Goal: Task Accomplishment & Management: Manage account settings

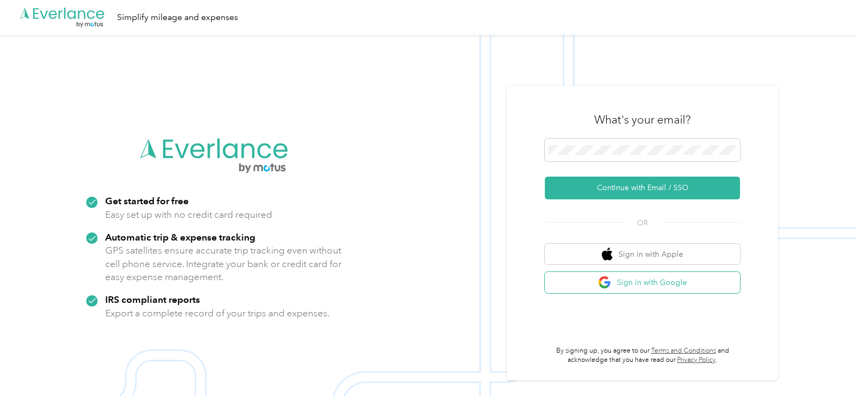
click at [660, 280] on button "Sign in with Google" at bounding box center [642, 282] width 195 height 21
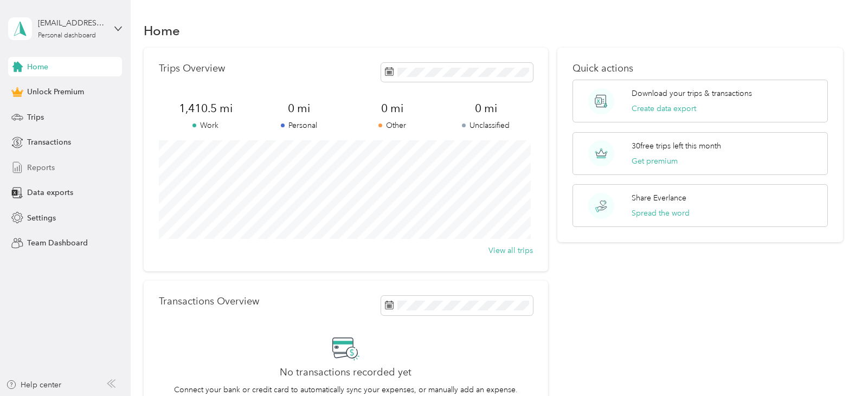
click at [68, 171] on div "Reports" at bounding box center [65, 168] width 114 height 20
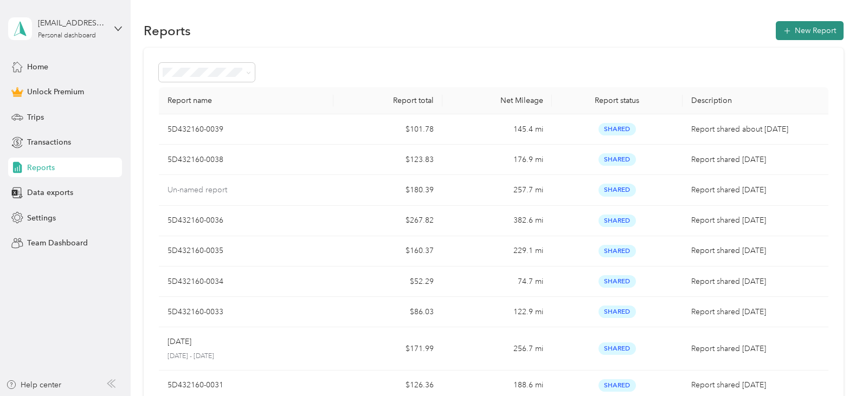
click at [795, 29] on button "New Report" at bounding box center [810, 30] width 68 height 19
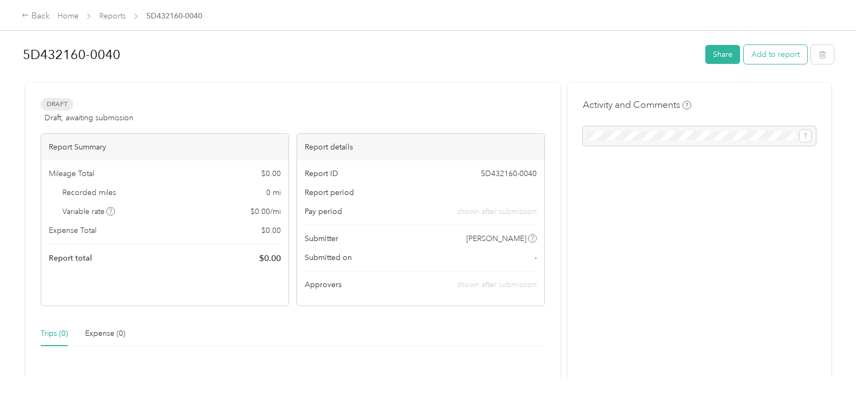
click at [772, 55] on button "Add to report" at bounding box center [775, 54] width 63 height 19
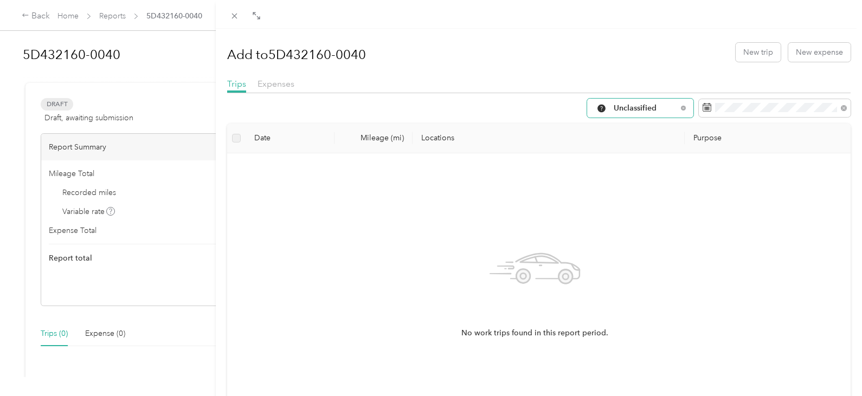
click at [676, 104] on div "Unclassified" at bounding box center [640, 108] width 106 height 19
click at [650, 127] on span "All Purposes" at bounding box center [641, 127] width 72 height 11
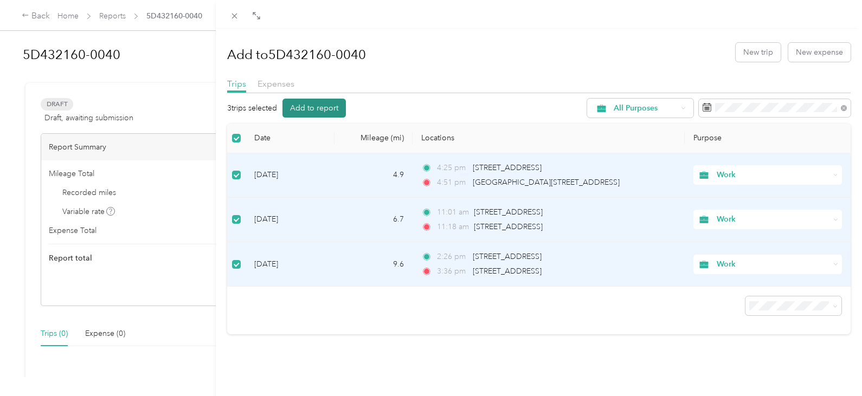
click at [324, 102] on button "Add to report" at bounding box center [313, 108] width 63 height 19
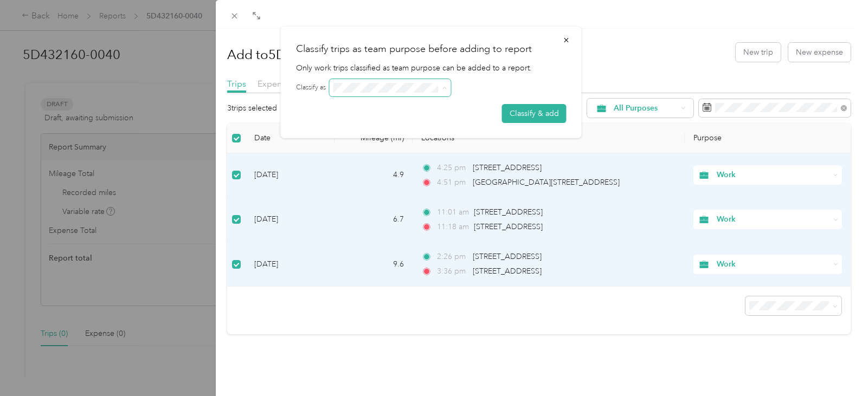
click at [441, 87] on span at bounding box center [442, 88] width 9 height 8
click at [523, 118] on button "Classify & add" at bounding box center [534, 113] width 65 height 19
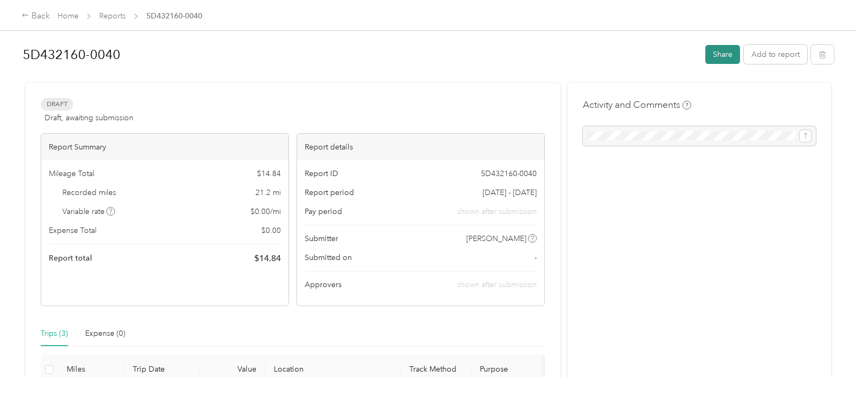
click at [721, 55] on button "Share" at bounding box center [722, 54] width 35 height 19
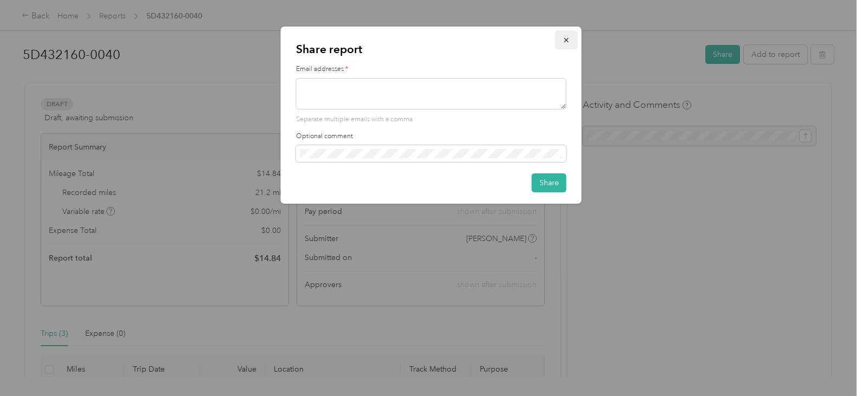
click at [564, 40] on icon "button" at bounding box center [567, 40] width 8 height 8
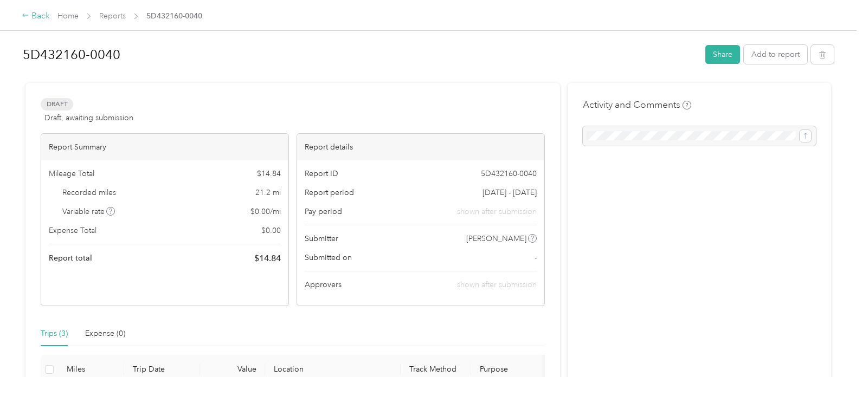
click at [31, 14] on div "Back" at bounding box center [36, 16] width 28 height 13
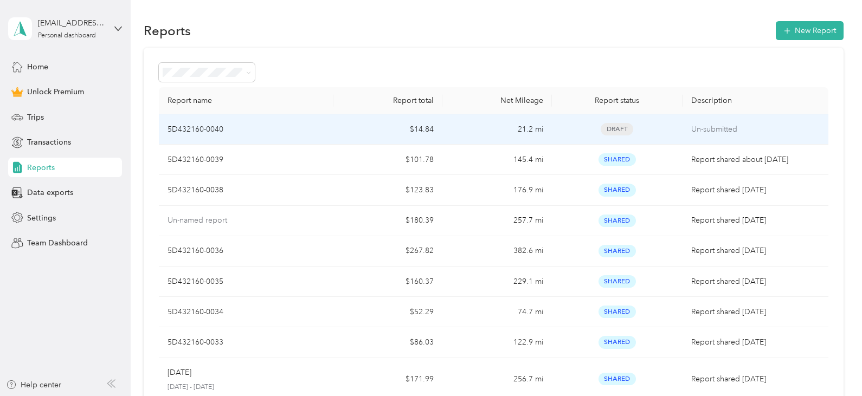
click at [351, 124] on td "$14.84" at bounding box center [387, 129] width 109 height 30
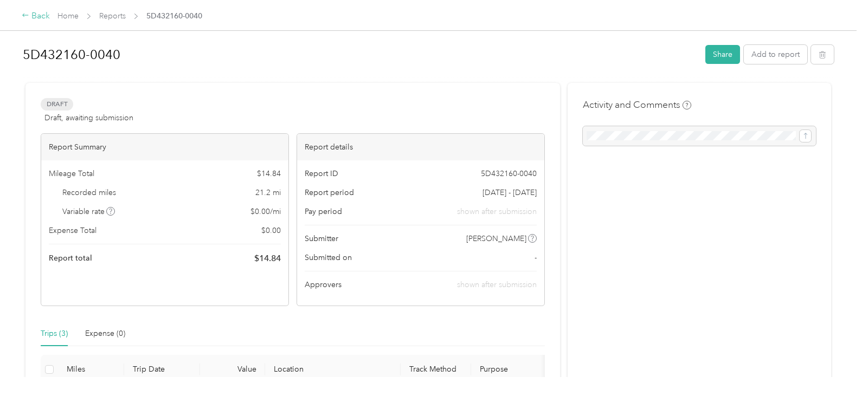
click at [44, 15] on div "Back" at bounding box center [36, 16] width 28 height 13
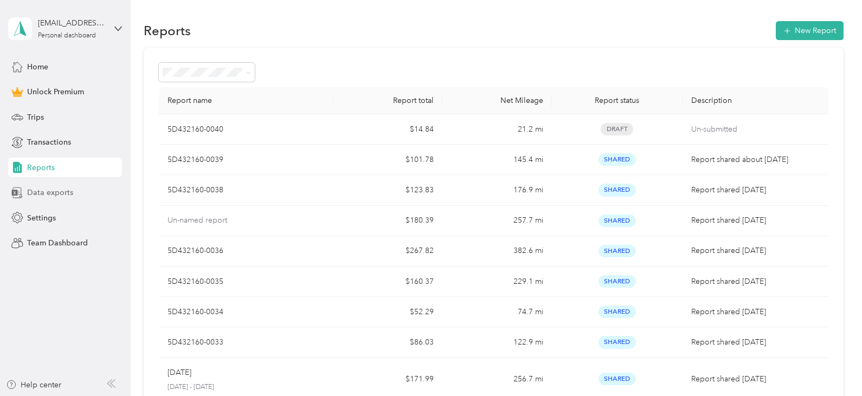
click at [56, 195] on span "Data exports" at bounding box center [50, 192] width 46 height 11
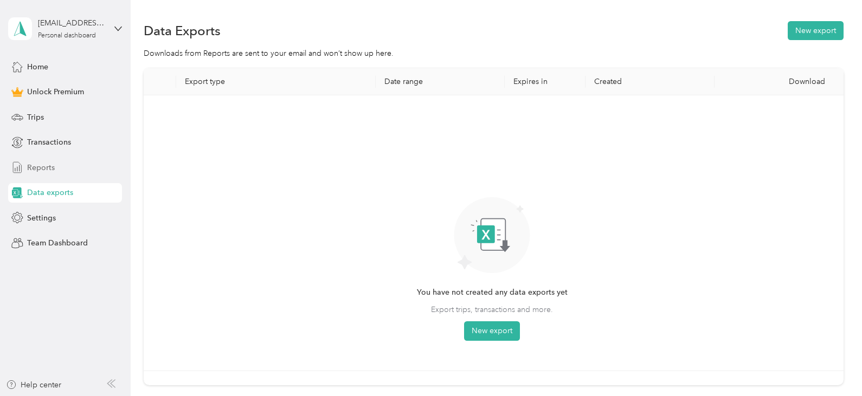
click at [58, 168] on div "Reports" at bounding box center [65, 168] width 114 height 20
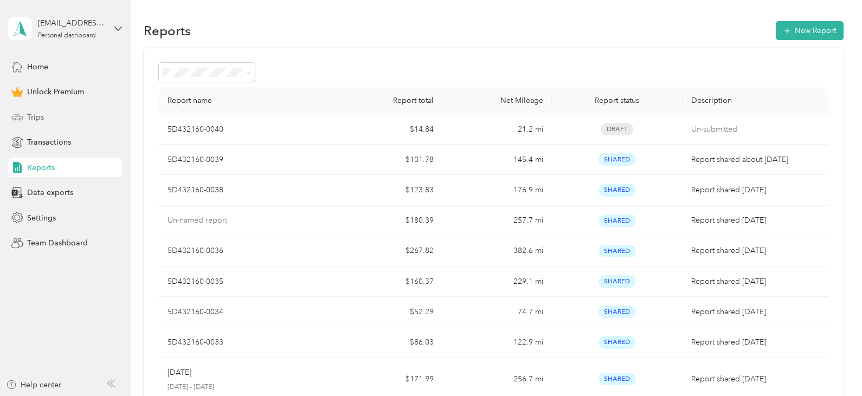
click at [55, 119] on div "Trips" at bounding box center [65, 117] width 114 height 20
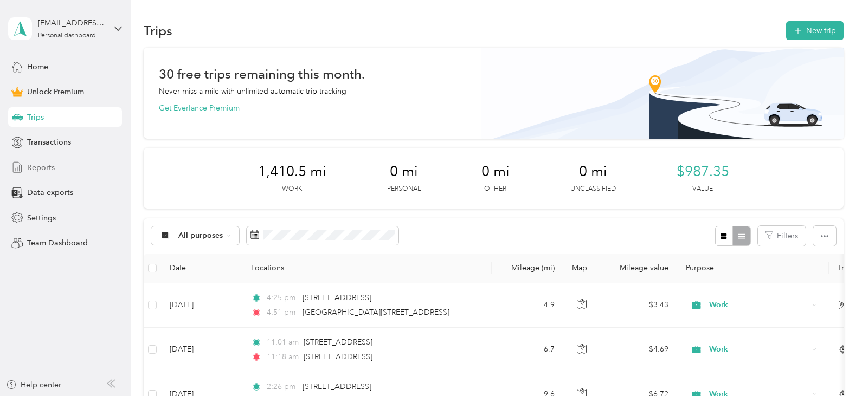
click at [54, 167] on div "Reports" at bounding box center [65, 168] width 114 height 20
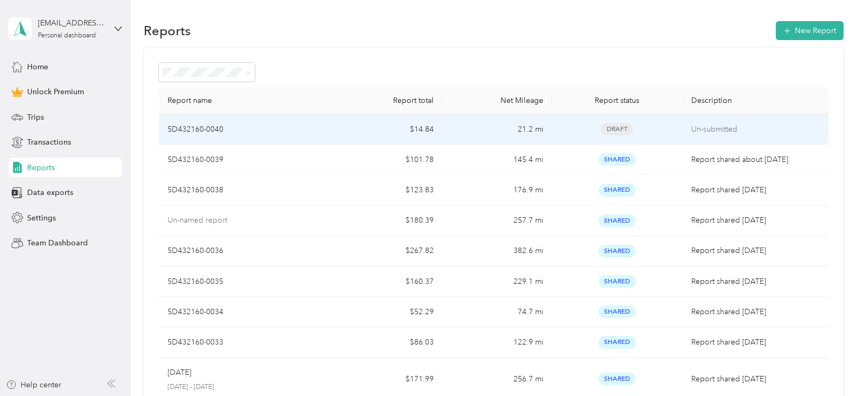
click at [720, 131] on p "Un-submitted" at bounding box center [755, 130] width 128 height 12
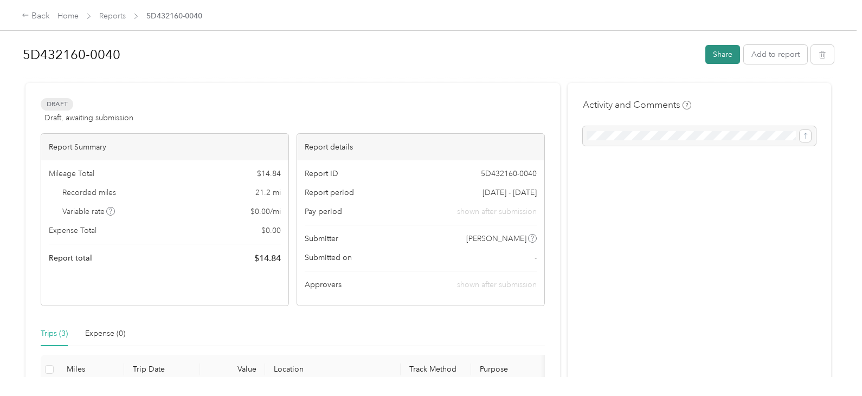
click at [720, 51] on button "Share" at bounding box center [722, 54] width 35 height 19
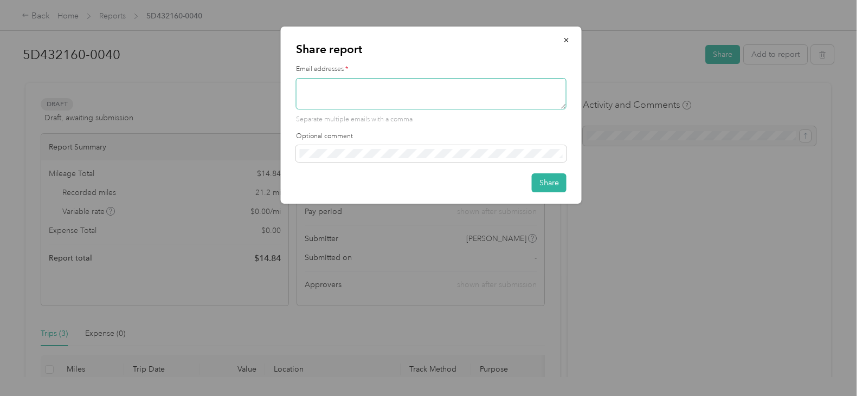
click at [498, 94] on textarea at bounding box center [431, 93] width 270 height 31
